Goal: Transaction & Acquisition: Purchase product/service

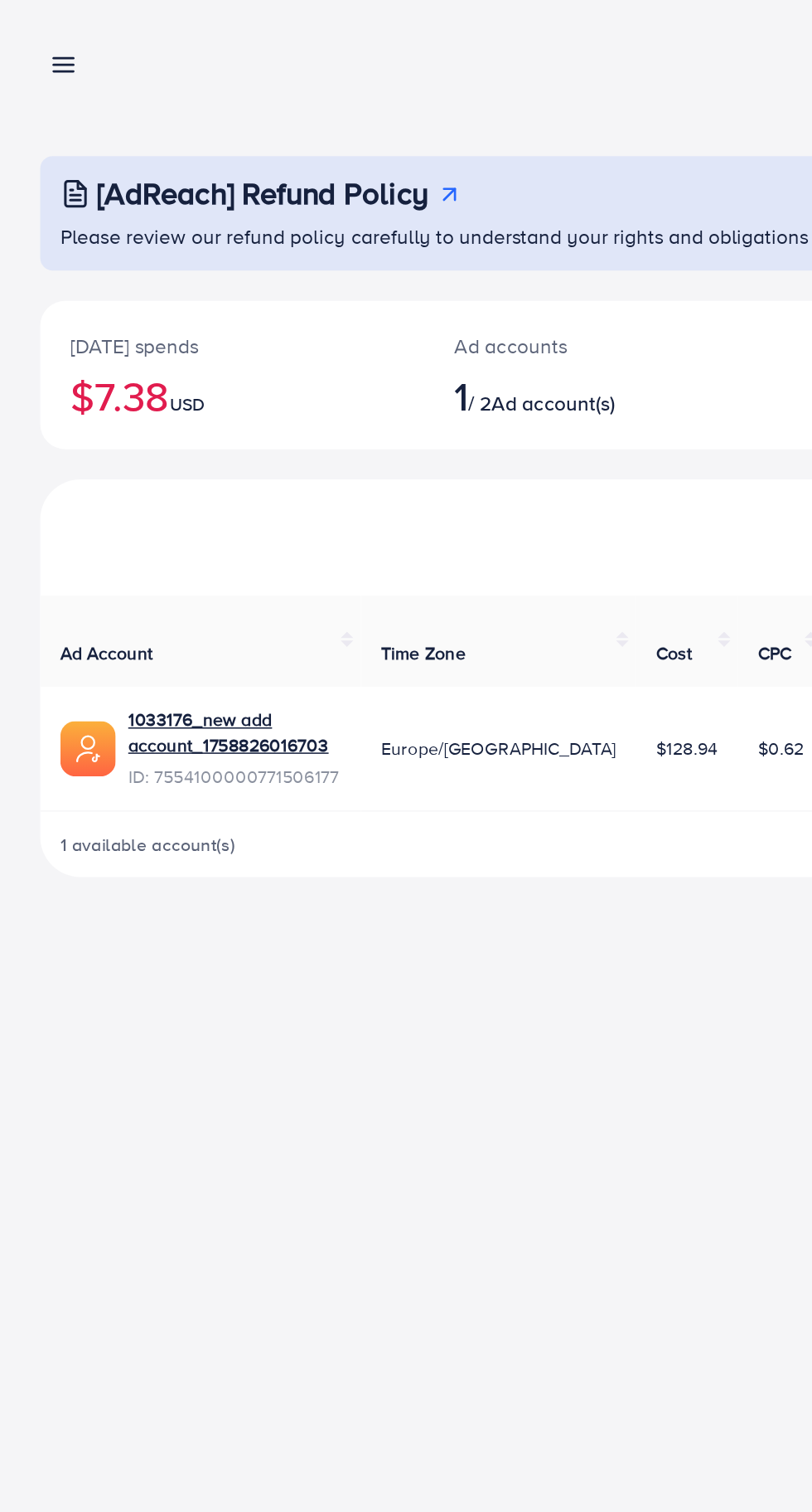
click at [41, 51] on icon at bounding box center [42, 43] width 17 height 17
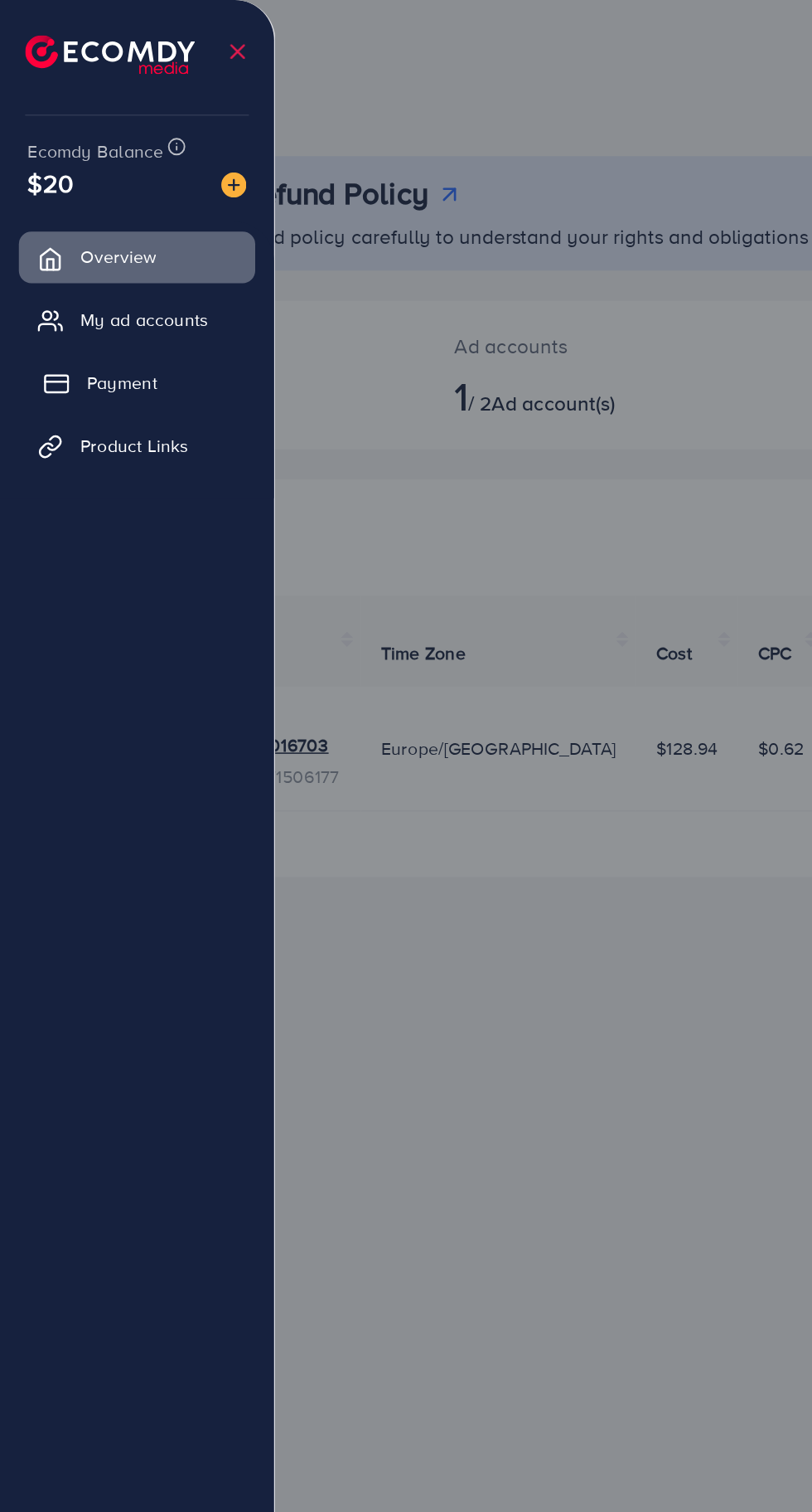
click at [56, 262] on link "Payment" at bounding box center [90, 251] width 156 height 33
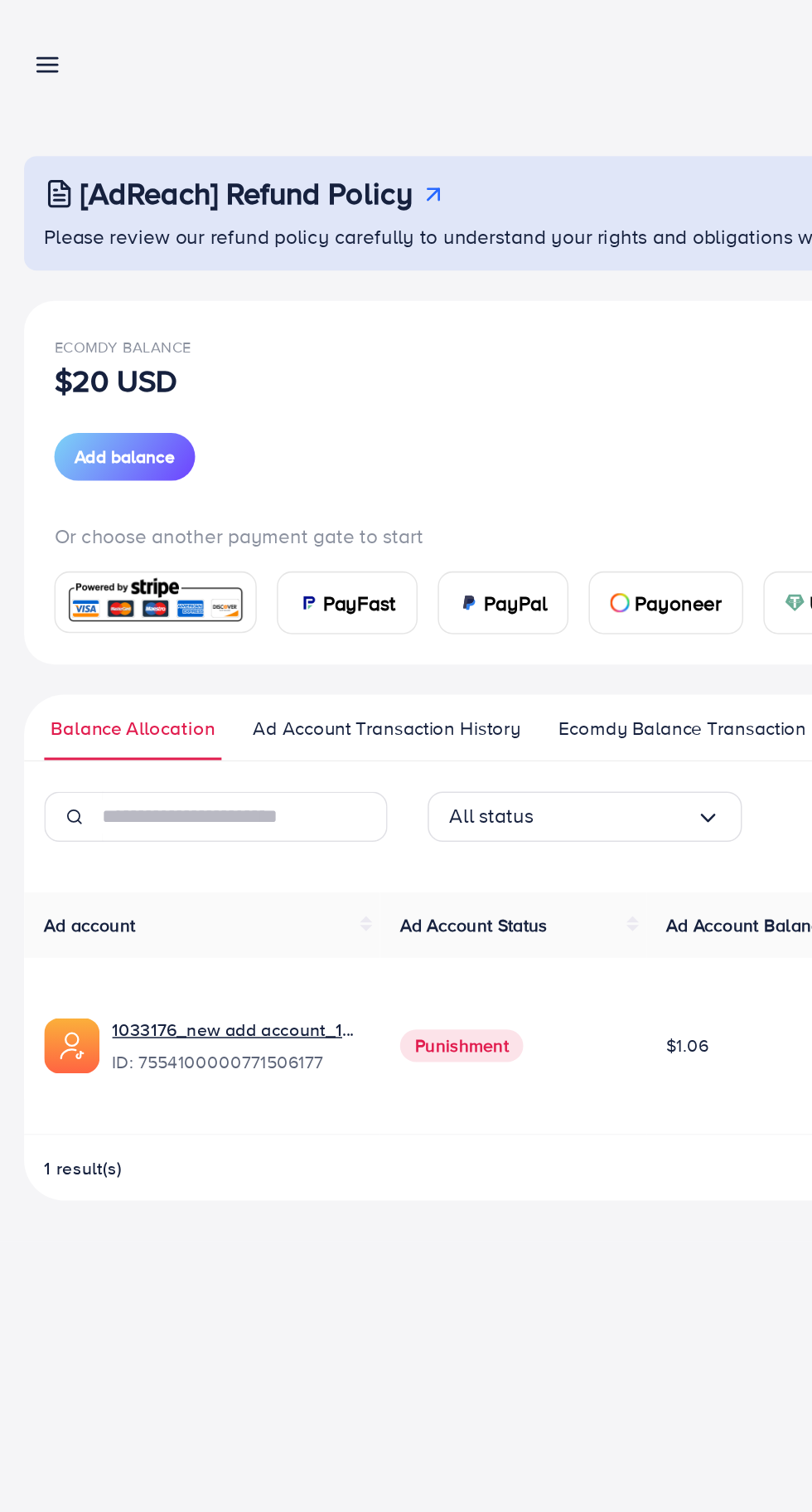
click at [241, 404] on span "PayFast" at bounding box center [247, 397] width 48 height 20
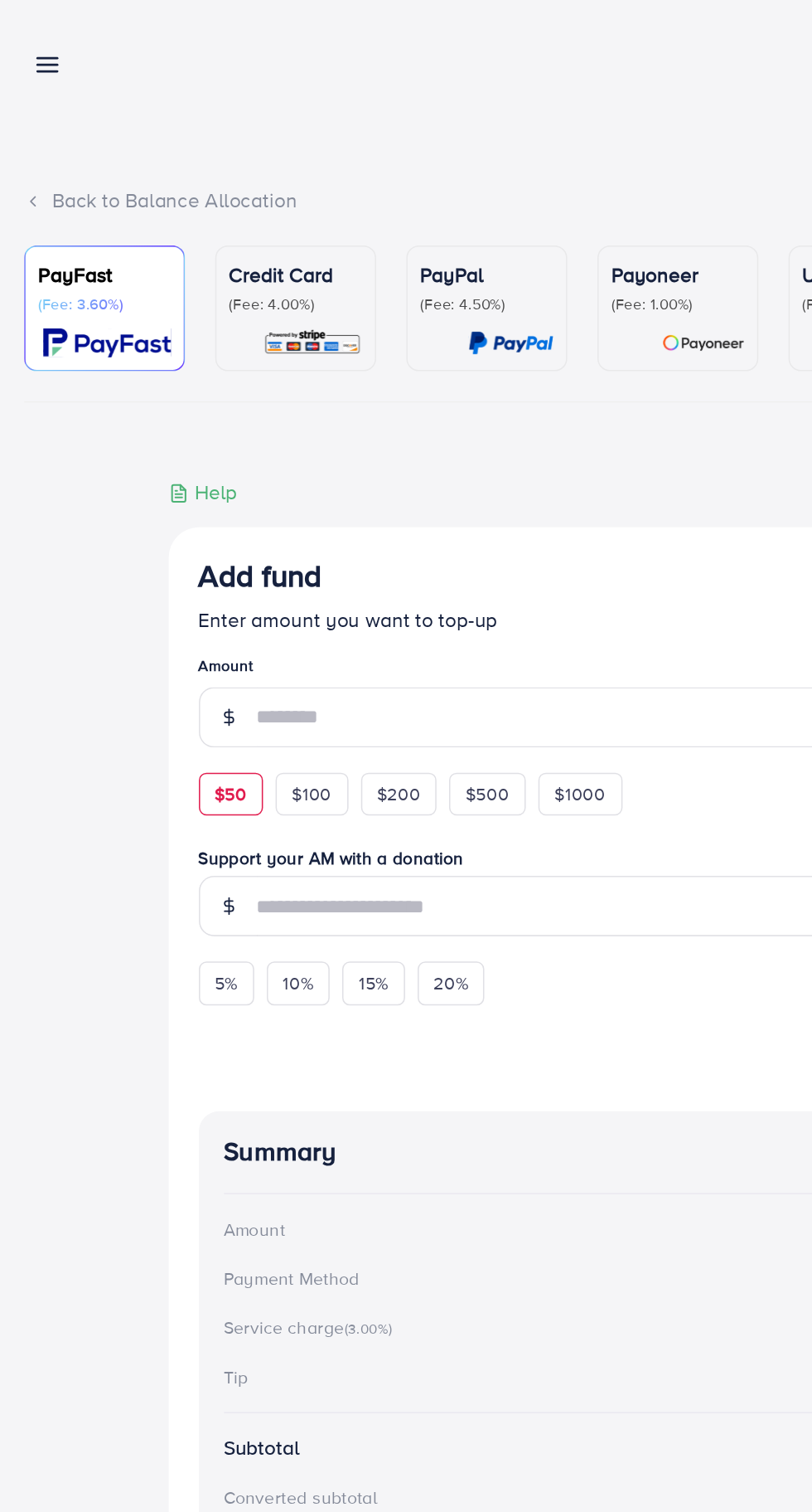
click at [158, 523] on span "$50" at bounding box center [163, 523] width 21 height 16
type input "**"
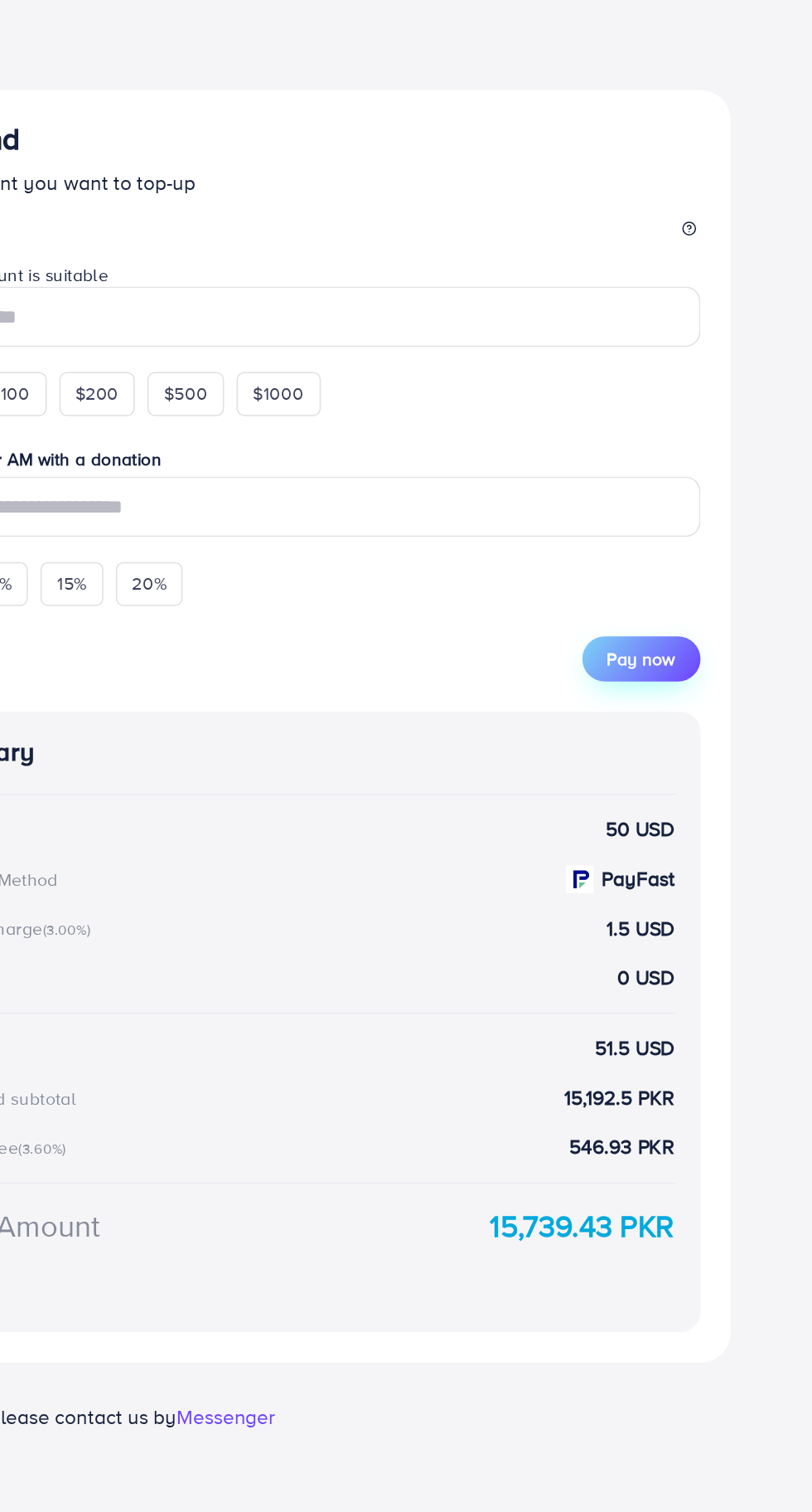
click at [634, 718] on span "Pay now" at bounding box center [632, 722] width 45 height 16
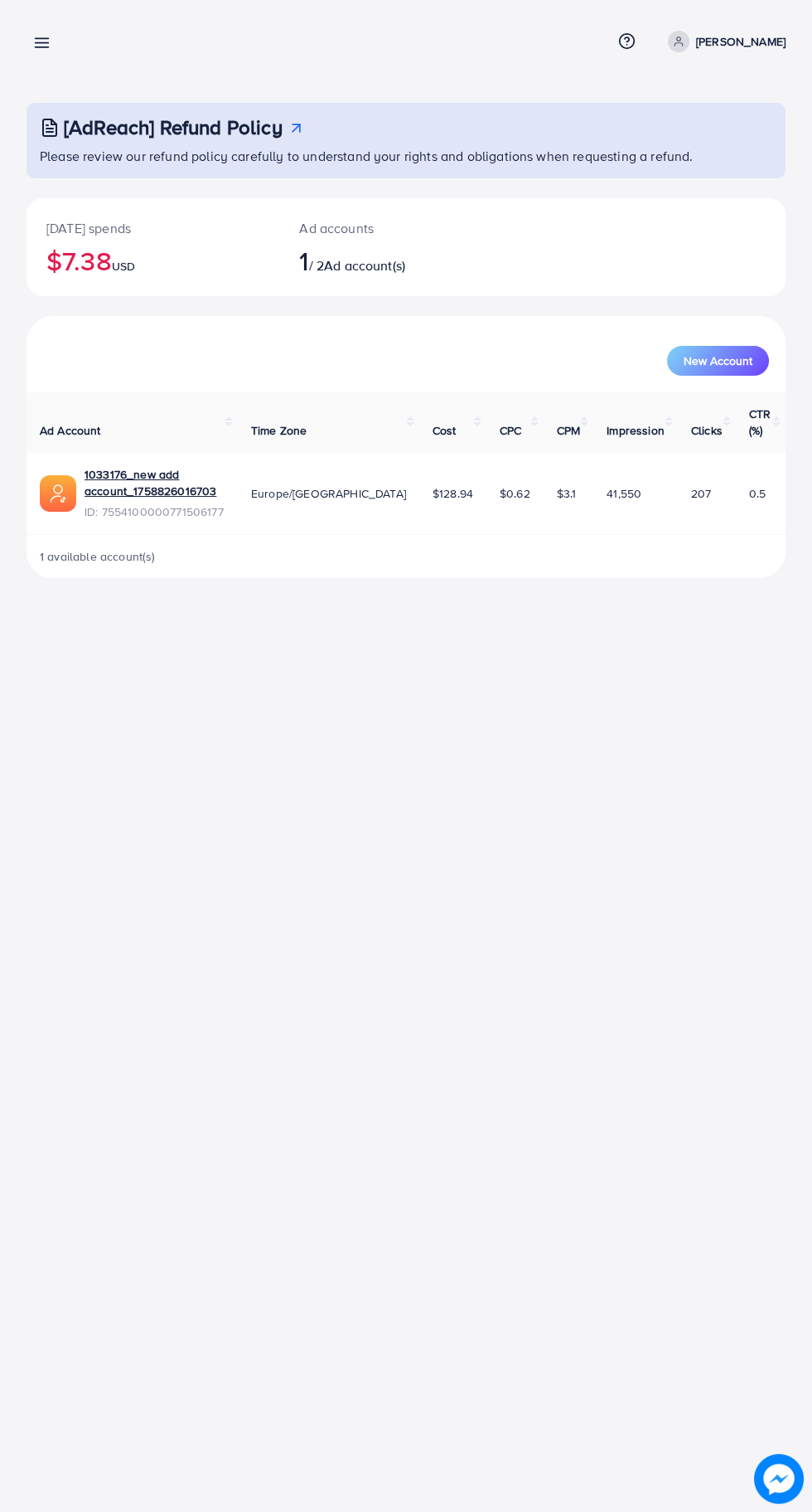
click at [30, 48] on link at bounding box center [38, 42] width 24 height 21
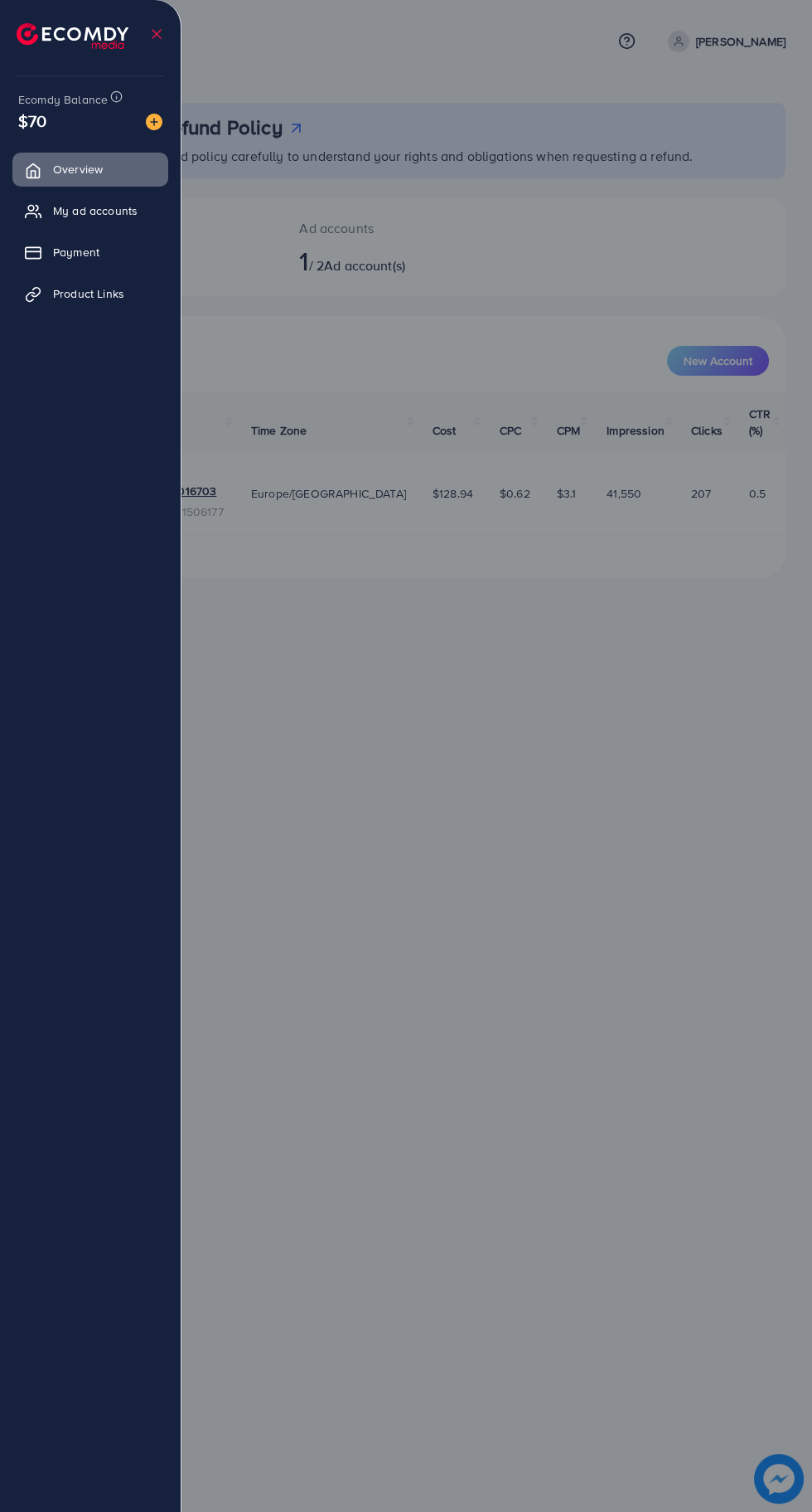
click at [486, 1029] on div at bounding box center [406, 907] width 812 height 1815
